Goal: Find specific page/section: Find specific page/section

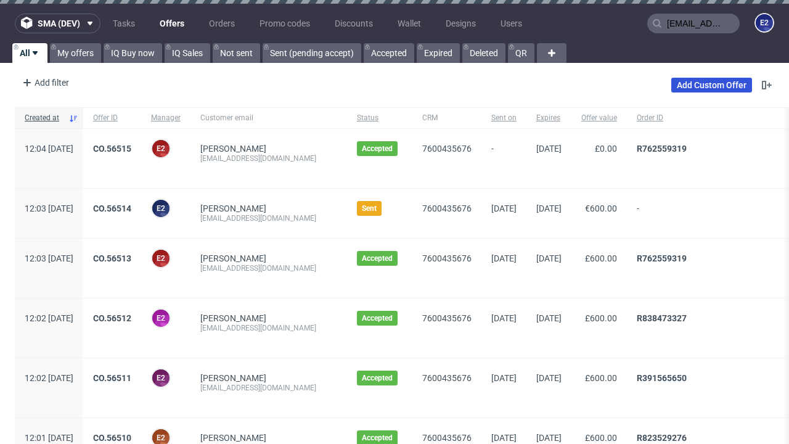
type input "[EMAIL_ADDRESS][DOMAIN_NAME]"
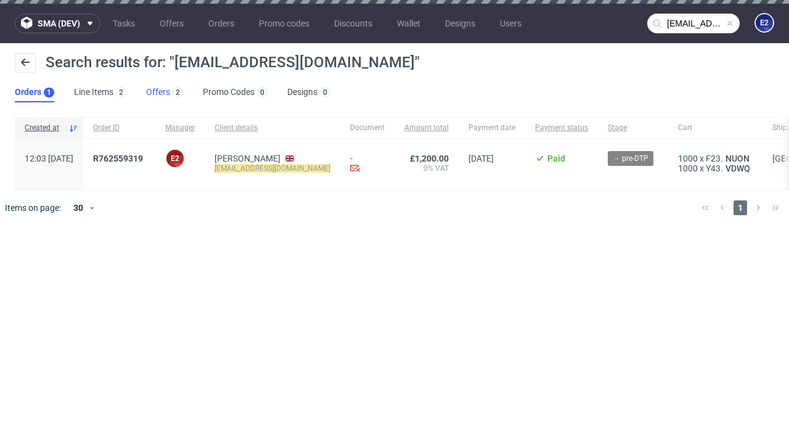
click at [165, 93] on link "Offers 2" at bounding box center [164, 93] width 37 height 20
